Goal: Task Accomplishment & Management: Manage account settings

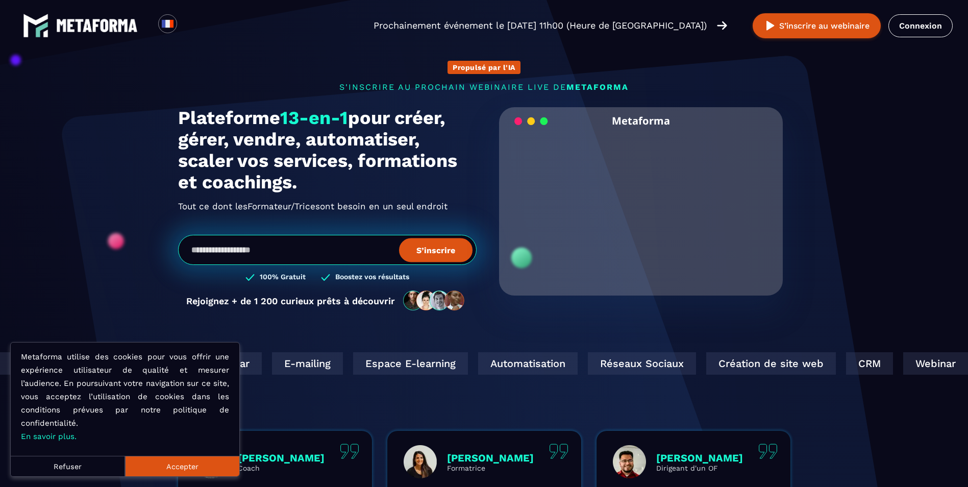
drag, startPoint x: 921, startPoint y: 26, endPoint x: 892, endPoint y: 45, distance: 34.4
click at [921, 26] on link "Connexion" at bounding box center [921, 25] width 64 height 23
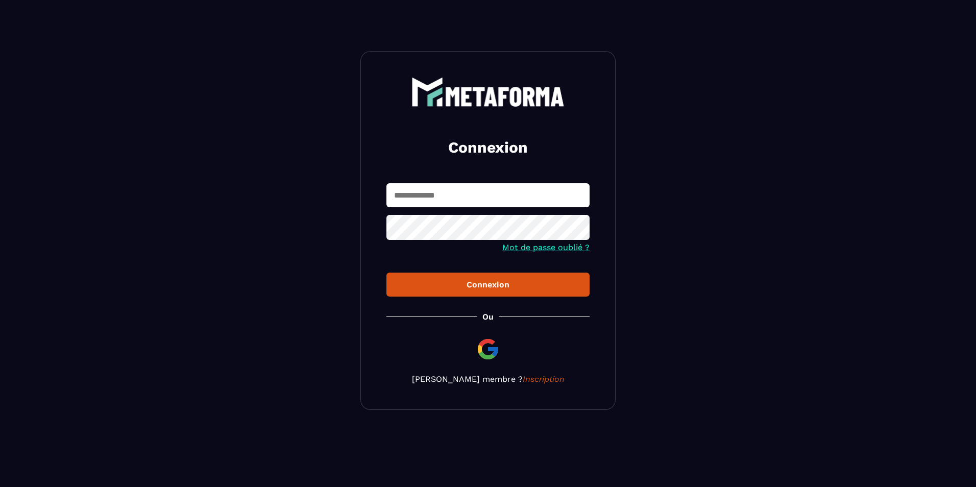
drag, startPoint x: 441, startPoint y: 196, endPoint x: 441, endPoint y: 204, distance: 8.7
click at [441, 196] on input "text" at bounding box center [487, 195] width 203 height 24
type input "**********"
click at [386, 273] on button "Connexion" at bounding box center [487, 285] width 203 height 24
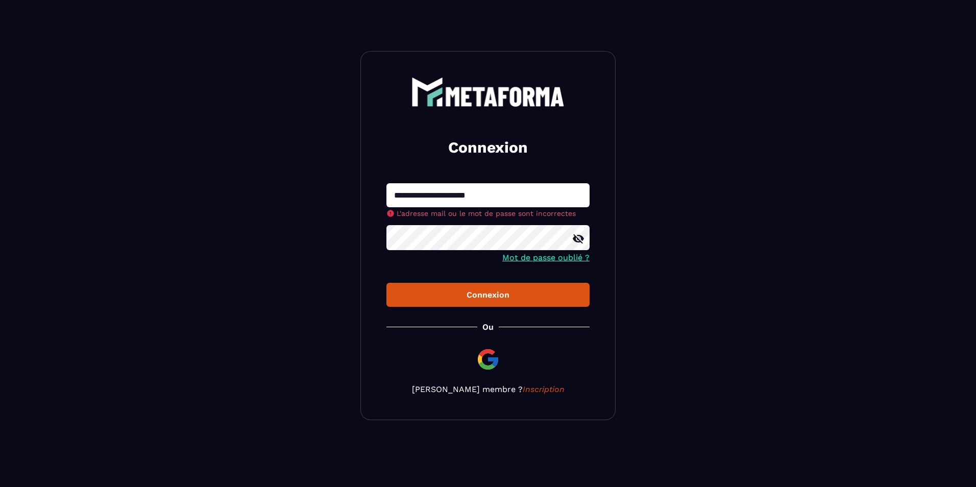
click at [386, 283] on button "Connexion" at bounding box center [487, 295] width 203 height 24
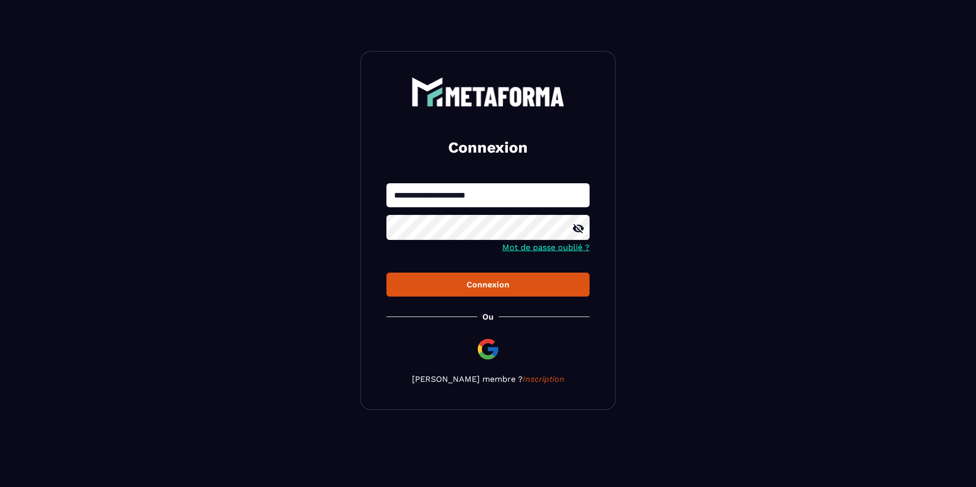
click at [576, 241] on div at bounding box center [487, 229] width 203 height 28
click at [581, 232] on icon at bounding box center [578, 228] width 11 height 9
click at [537, 282] on div "Connexion" at bounding box center [488, 285] width 187 height 10
click at [546, 286] on button "Connexion" at bounding box center [487, 285] width 203 height 24
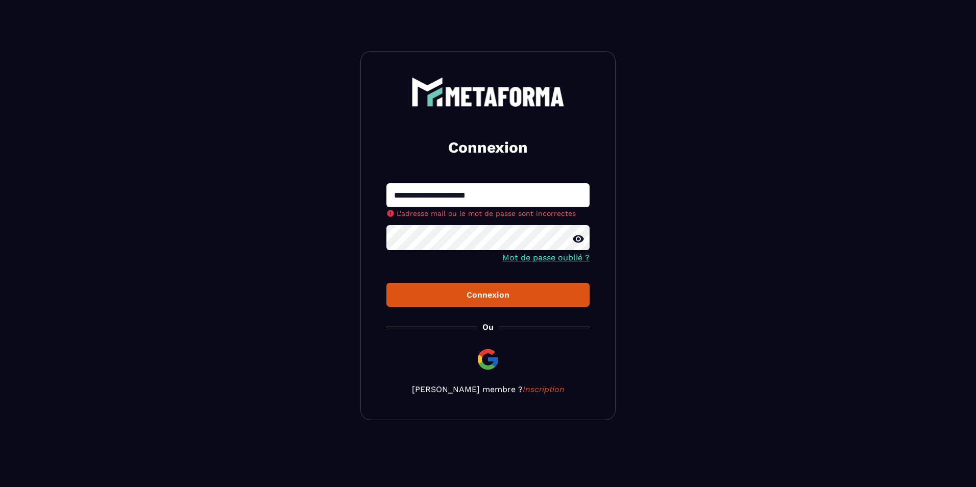
click at [386, 283] on button "Connexion" at bounding box center [487, 295] width 203 height 24
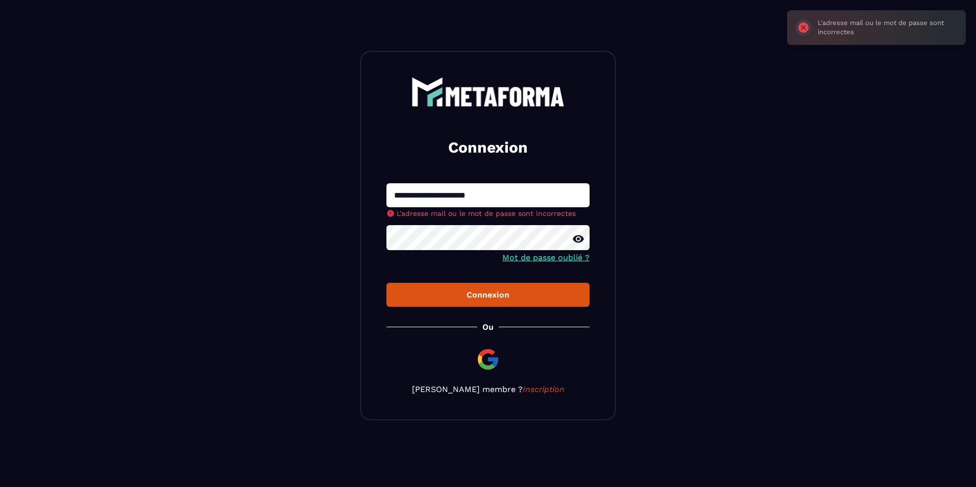
click at [561, 261] on form "**********" at bounding box center [487, 245] width 203 height 124
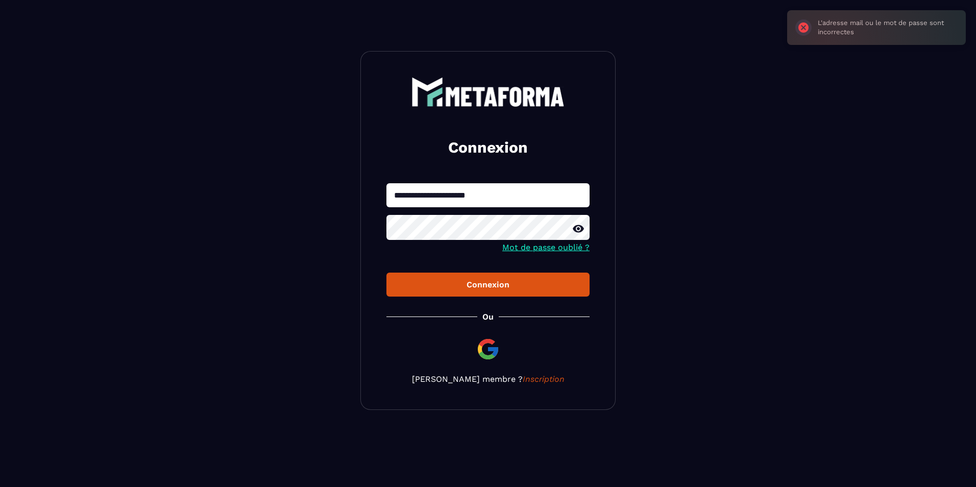
click at [549, 251] on link "Mot de passe oublié ?" at bounding box center [545, 248] width 87 height 10
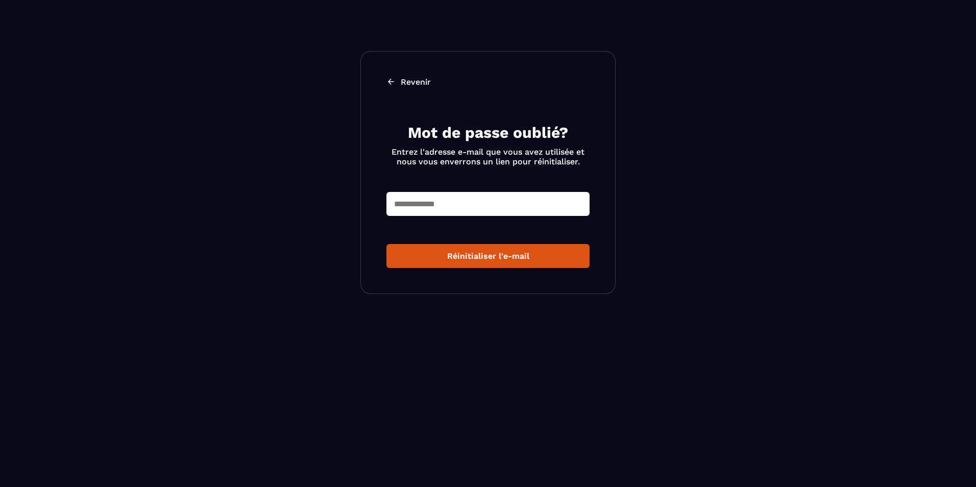
click at [709, 238] on section "Revenir Mot de passe oublié? Entrez l'adresse e-mail que vous avez utilisée et …" at bounding box center [488, 172] width 976 height 345
click at [519, 203] on input "text" at bounding box center [487, 204] width 203 height 24
type input "**********"
click at [488, 255] on div "Réinitialiser l'e-mail" at bounding box center [488, 256] width 187 height 10
click at [403, 75] on div "Revenir Mot de passe oublié? Entrez l'adresse e-mail que vous avez utilisée et …" at bounding box center [487, 172] width 255 height 243
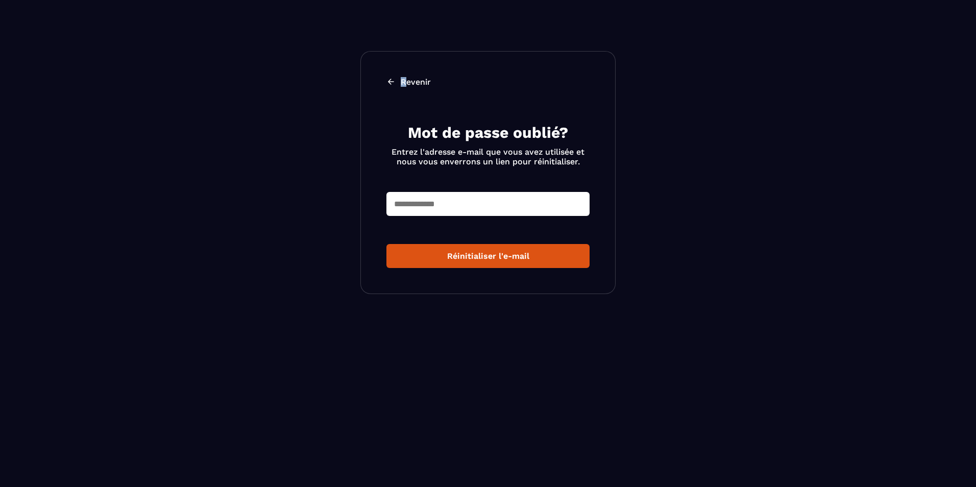
drag, startPoint x: 403, startPoint y: 75, endPoint x: 406, endPoint y: 83, distance: 8.6
click at [406, 83] on p "Revenir" at bounding box center [416, 82] width 30 height 10
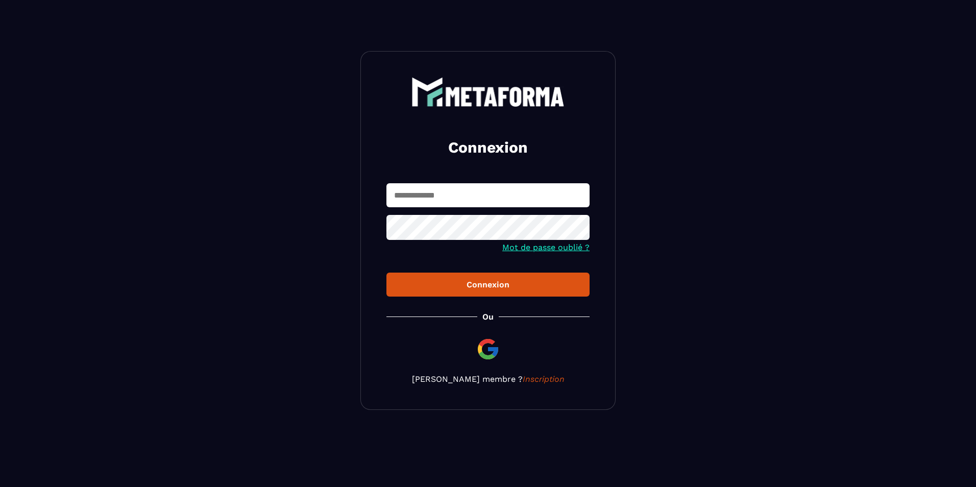
click at [467, 183] on input "text" at bounding box center [487, 195] width 203 height 24
type input "*"
drag, startPoint x: 471, startPoint y: 190, endPoint x: 479, endPoint y: 204, distance: 16.2
click at [471, 190] on input "text" at bounding box center [487, 195] width 203 height 24
type input "**********"
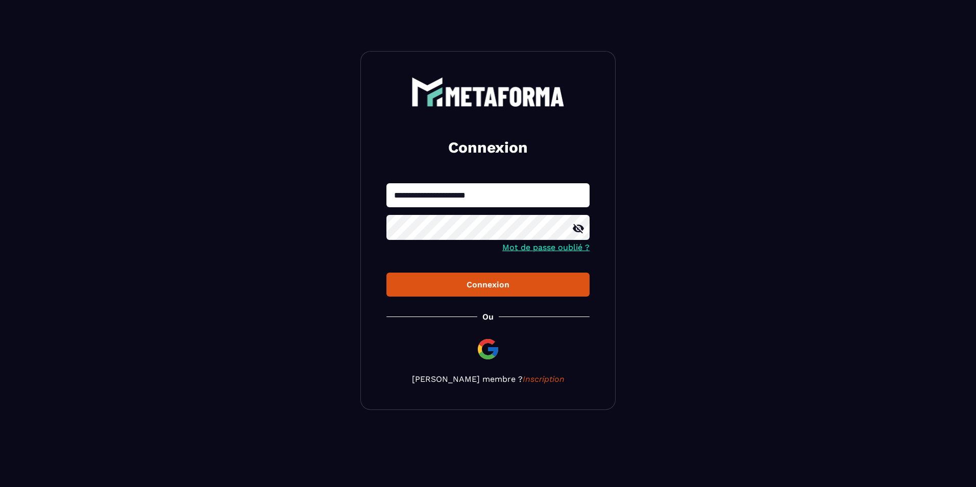
click at [582, 229] on icon at bounding box center [578, 228] width 11 height 9
click at [494, 281] on div "Connexion" at bounding box center [488, 285] width 187 height 10
click at [673, 281] on section "**********" at bounding box center [488, 230] width 976 height 461
click at [552, 280] on div "Connexion" at bounding box center [488, 285] width 187 height 10
